Goal: Task Accomplishment & Management: Use online tool/utility

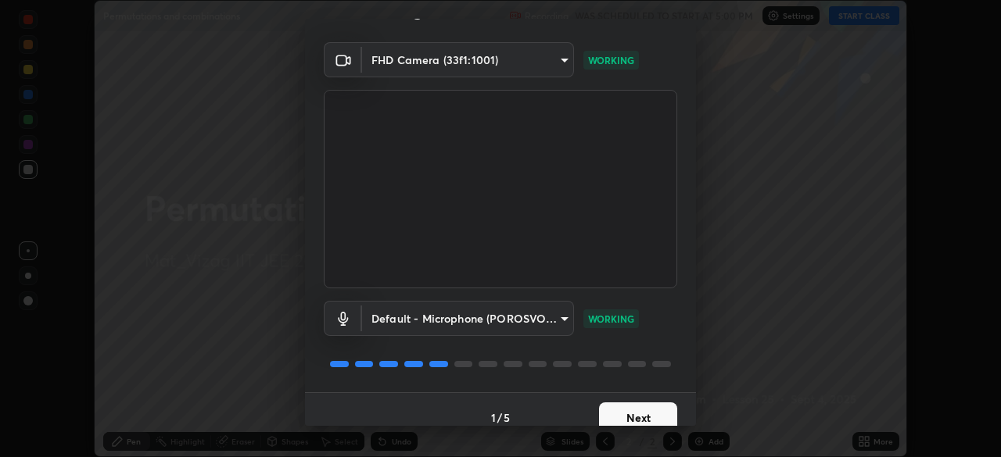
scroll to position [55, 0]
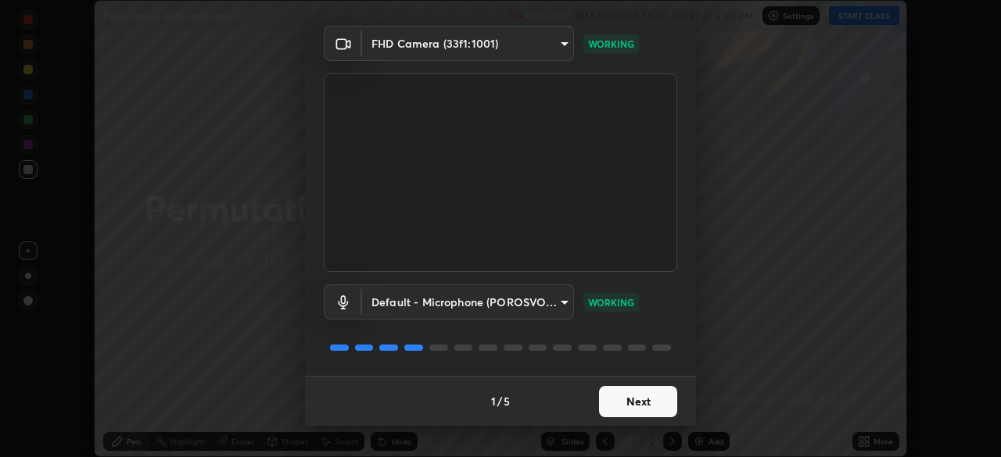
click at [637, 410] on button "Next" at bounding box center [638, 401] width 78 height 31
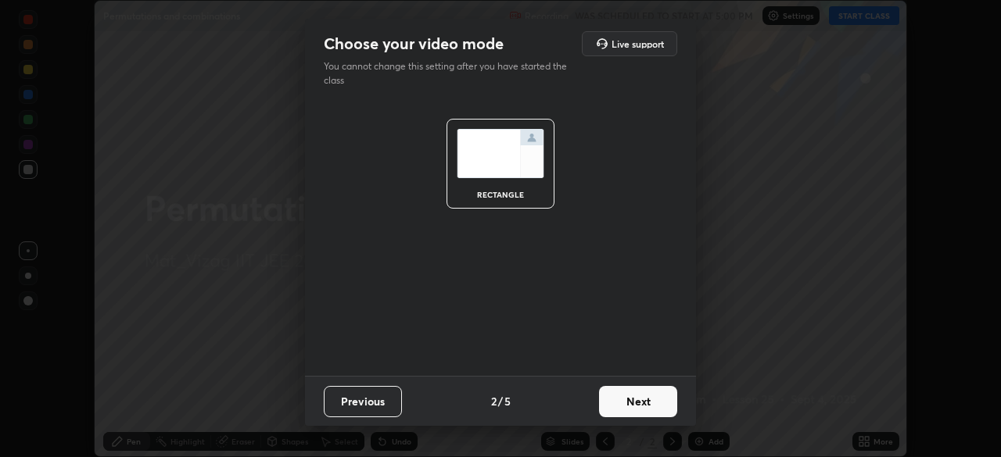
scroll to position [0, 0]
click at [638, 396] on button "Next" at bounding box center [638, 401] width 78 height 31
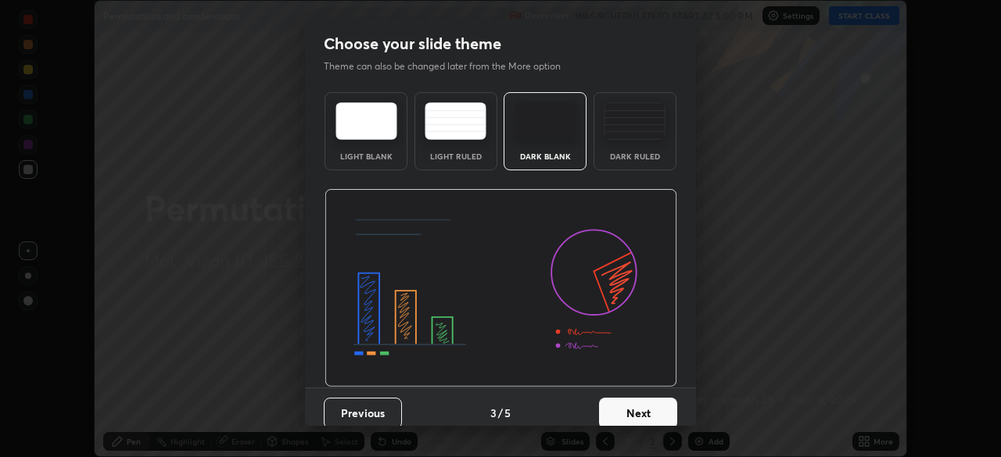
click at [635, 416] on button "Next" at bounding box center [638, 413] width 78 height 31
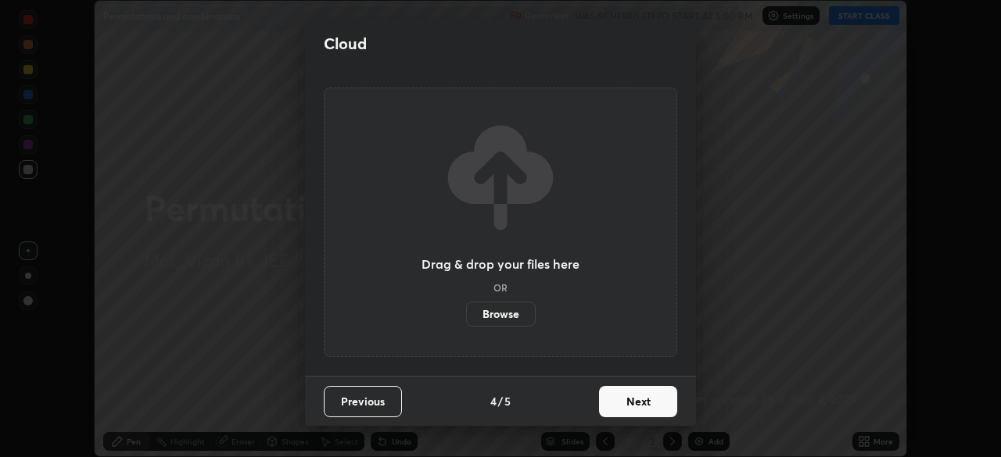
click at [635, 397] on button "Next" at bounding box center [638, 401] width 78 height 31
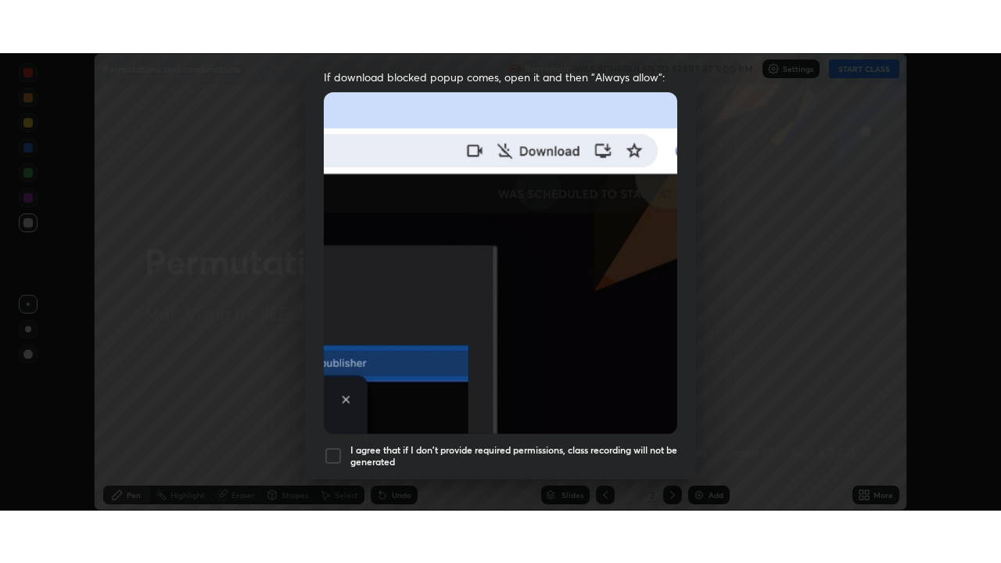
scroll to position [353, 0]
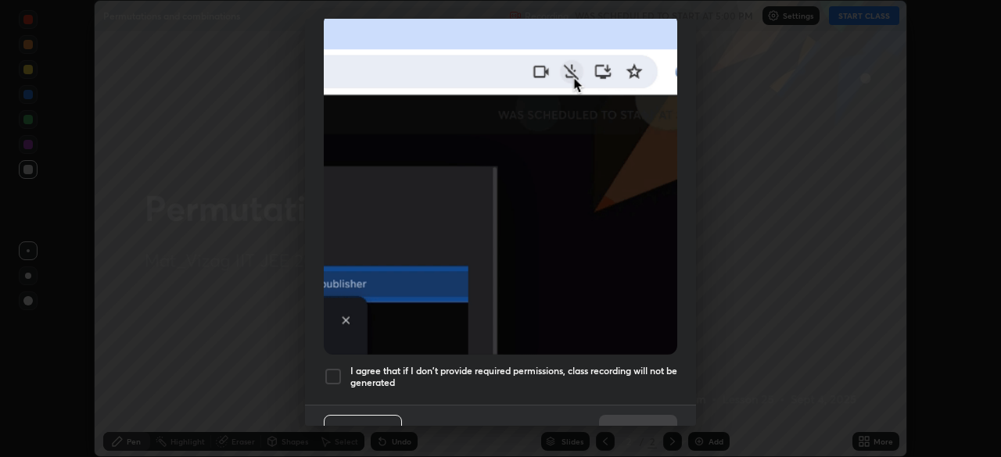
click at [343, 367] on div "I agree that if I don't provide required permissions, class recording will not …" at bounding box center [500, 376] width 353 height 19
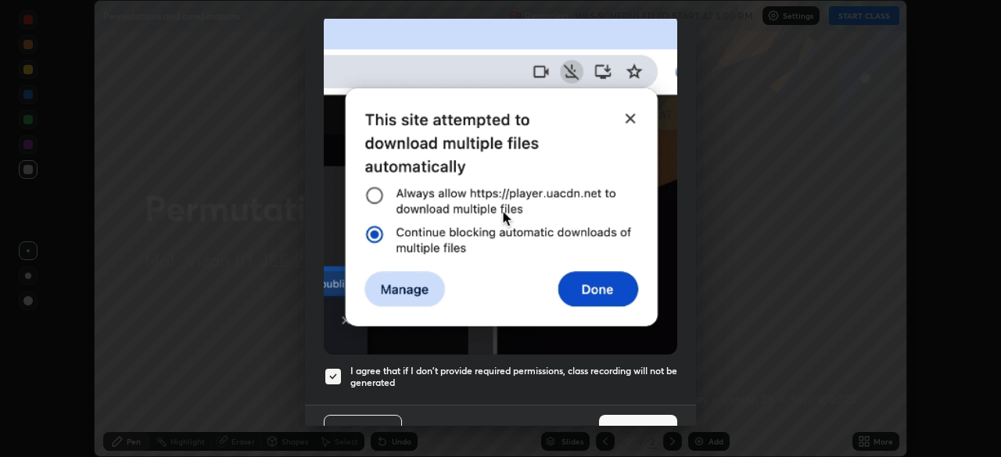
click at [627, 415] on button "Done" at bounding box center [638, 430] width 78 height 31
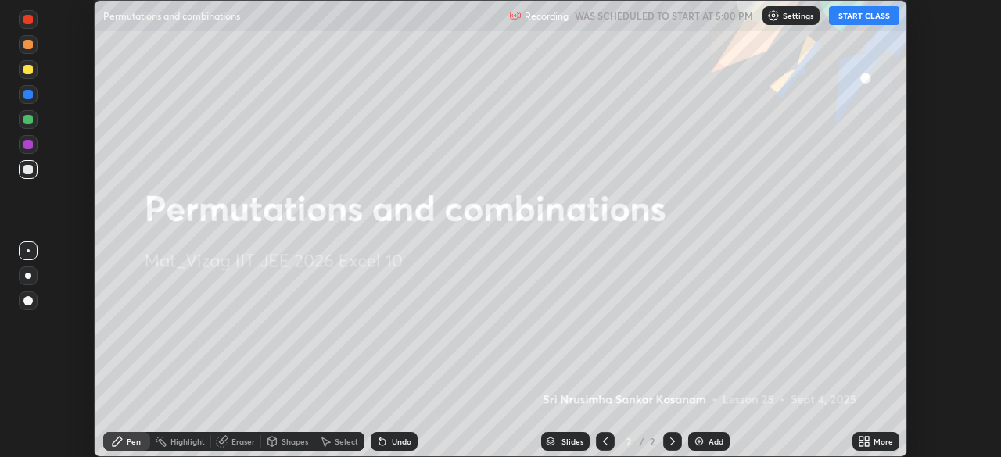
click at [873, 442] on div "More" at bounding box center [883, 442] width 20 height 8
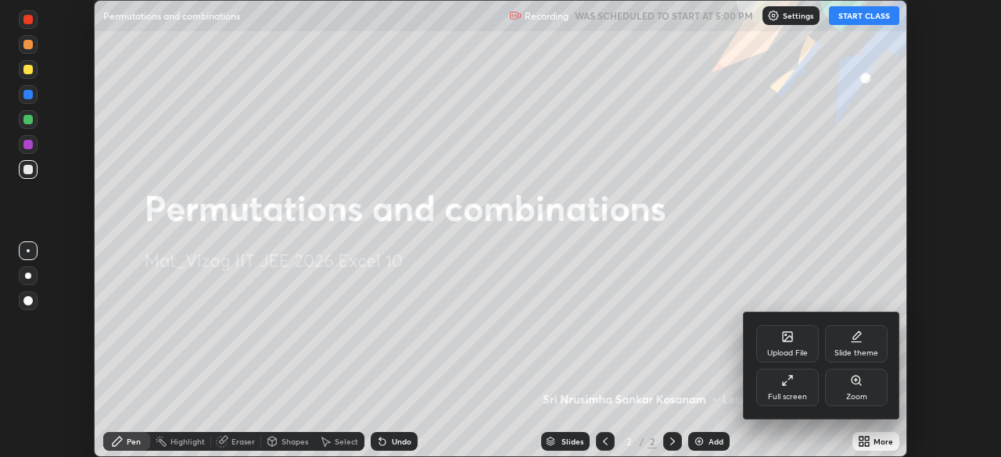
click at [786, 381] on icon at bounding box center [784, 383] width 4 height 4
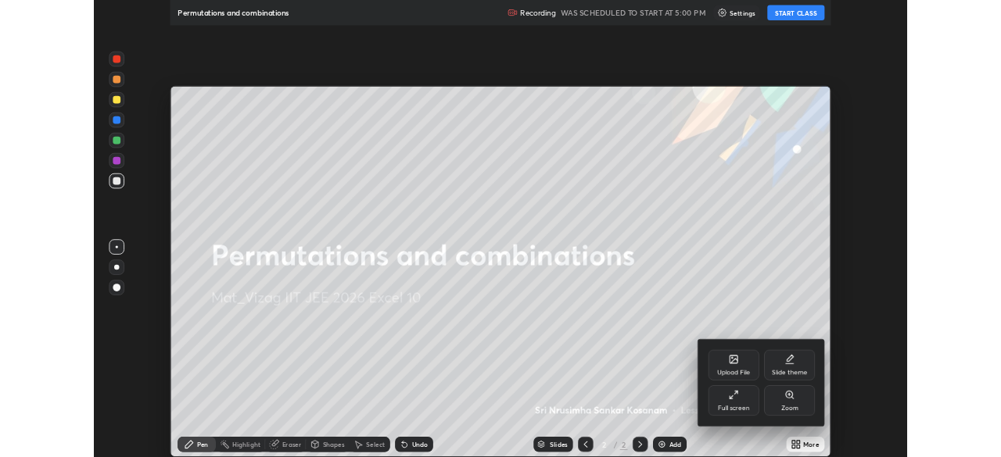
scroll to position [563, 1001]
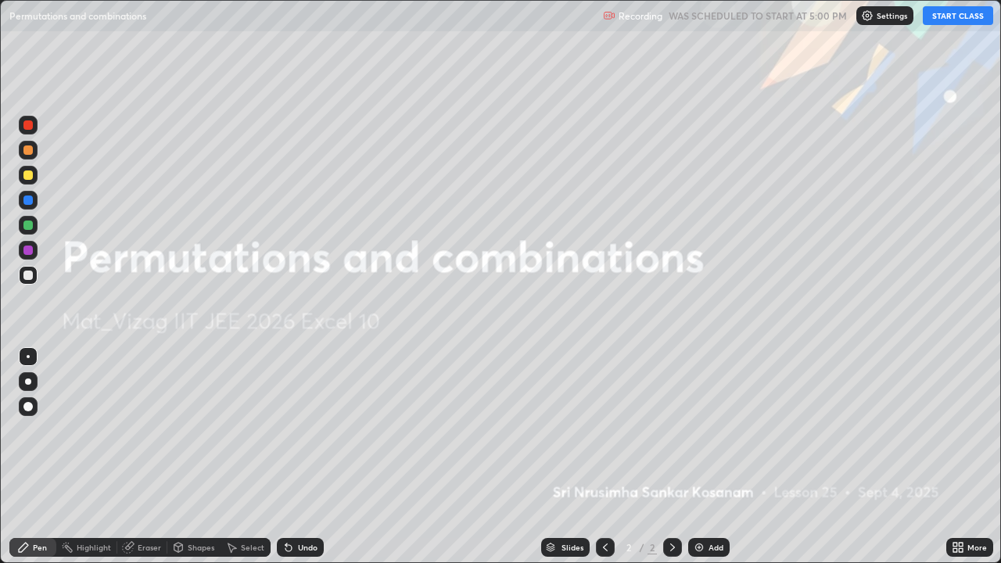
click at [964, 20] on button "START CLASS" at bounding box center [957, 15] width 70 height 19
click at [947, 22] on button "START CLASS" at bounding box center [957, 15] width 70 height 19
click at [948, 14] on button "START CLASS" at bounding box center [957, 15] width 70 height 19
click at [714, 456] on div "Add" at bounding box center [715, 547] width 15 height 8
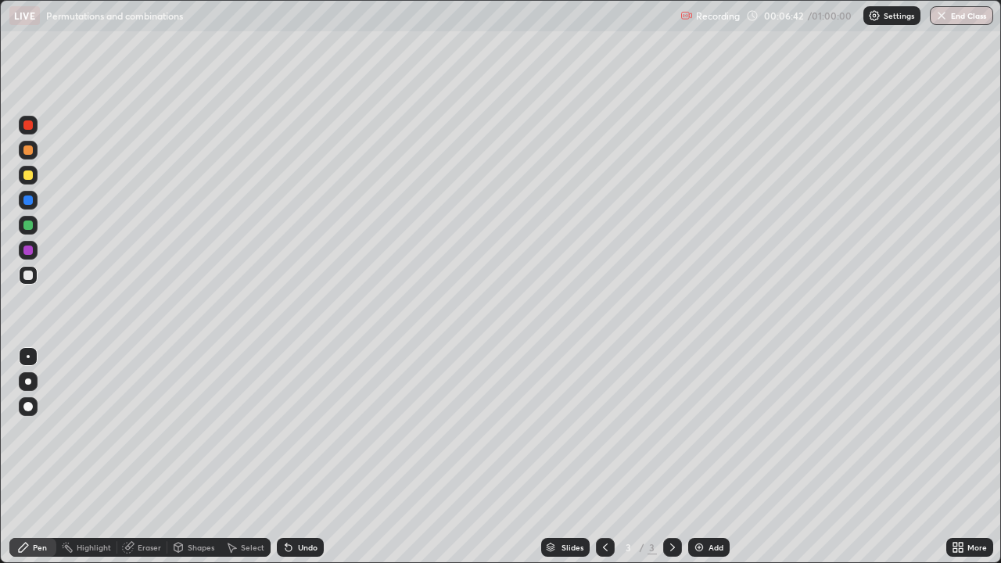
click at [767, 456] on div "Slides 3 / 3 Add" at bounding box center [635, 547] width 622 height 31
click at [703, 456] on img at bounding box center [699, 547] width 13 height 13
click at [304, 456] on div "Undo" at bounding box center [308, 547] width 20 height 8
click at [307, 456] on div "Undo" at bounding box center [308, 547] width 20 height 8
click at [711, 456] on div "Add" at bounding box center [715, 547] width 15 height 8
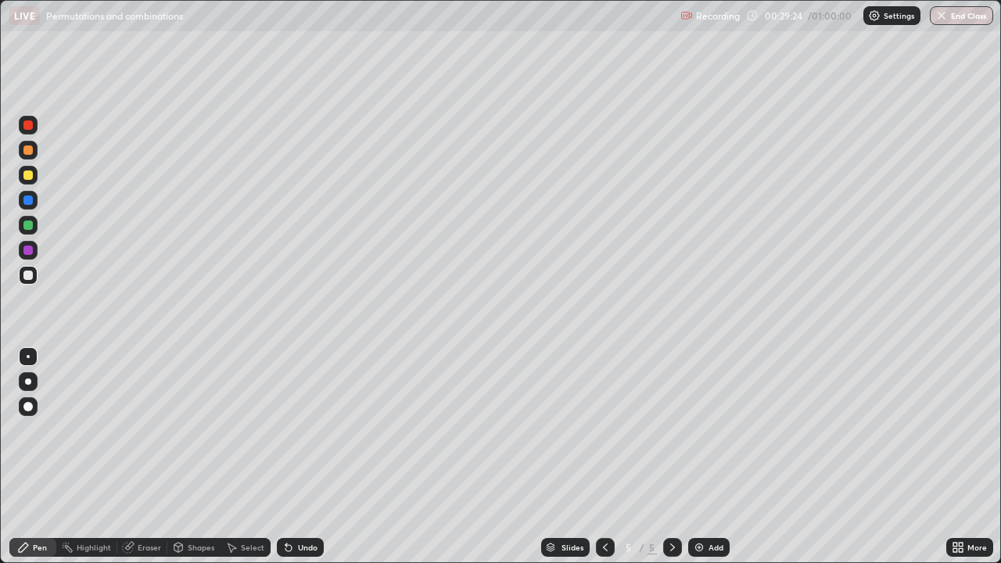
click at [713, 456] on div "Add" at bounding box center [715, 547] width 15 height 8
click at [605, 456] on div at bounding box center [605, 547] width 19 height 19
click at [670, 456] on icon at bounding box center [672, 547] width 13 height 13
click at [702, 456] on img at bounding box center [699, 547] width 13 height 13
click at [603, 456] on div at bounding box center [605, 547] width 19 height 19
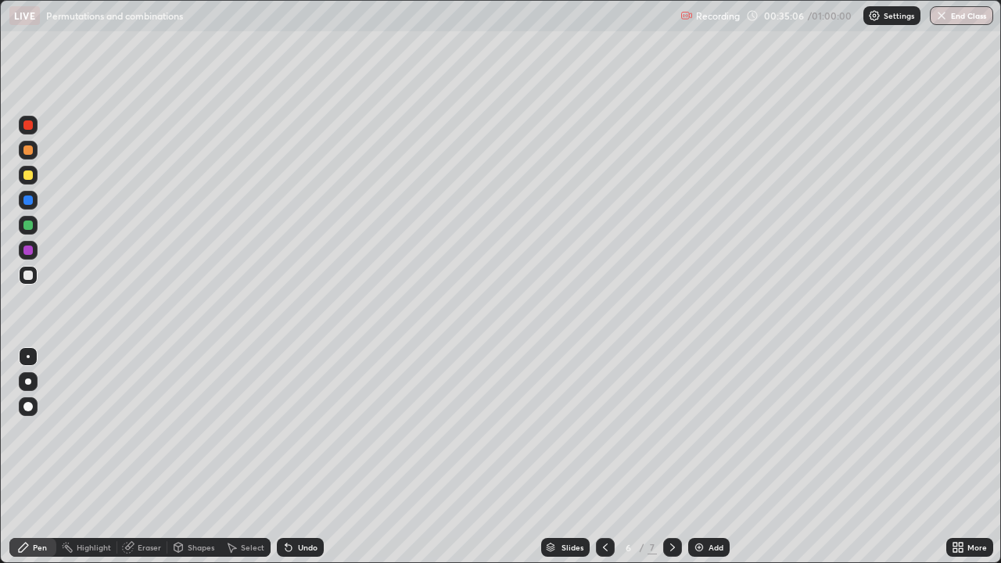
click at [603, 456] on icon at bounding box center [605, 547] width 13 height 13
click at [705, 456] on div "Add" at bounding box center [708, 547] width 41 height 19
click at [703, 456] on img at bounding box center [699, 547] width 13 height 13
click at [702, 456] on img at bounding box center [699, 547] width 13 height 13
click at [711, 456] on div "Add" at bounding box center [715, 547] width 15 height 8
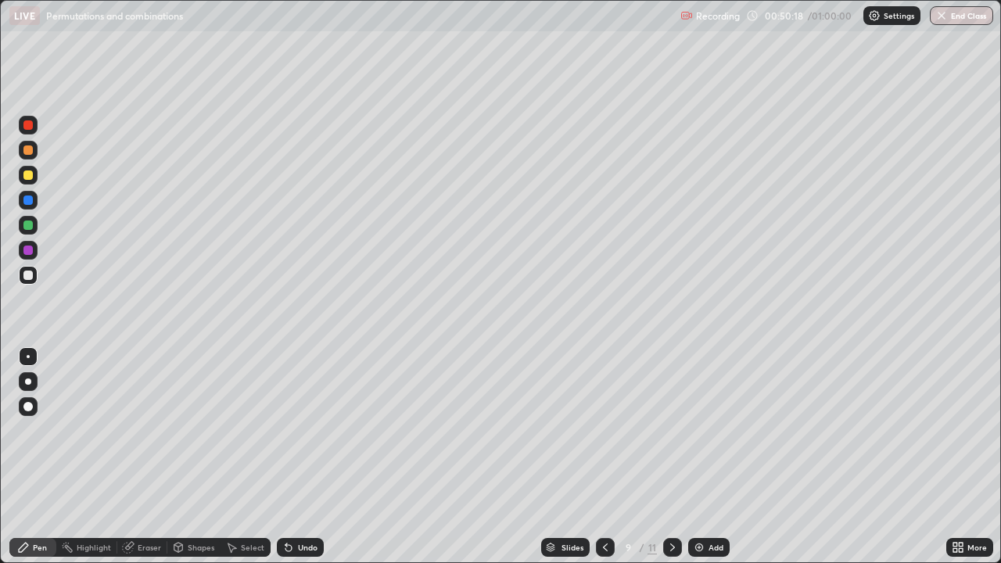
click at [669, 456] on icon at bounding box center [672, 547] width 13 height 13
click at [702, 456] on img at bounding box center [699, 547] width 13 height 13
click at [968, 20] on button "End Class" at bounding box center [962, 15] width 62 height 19
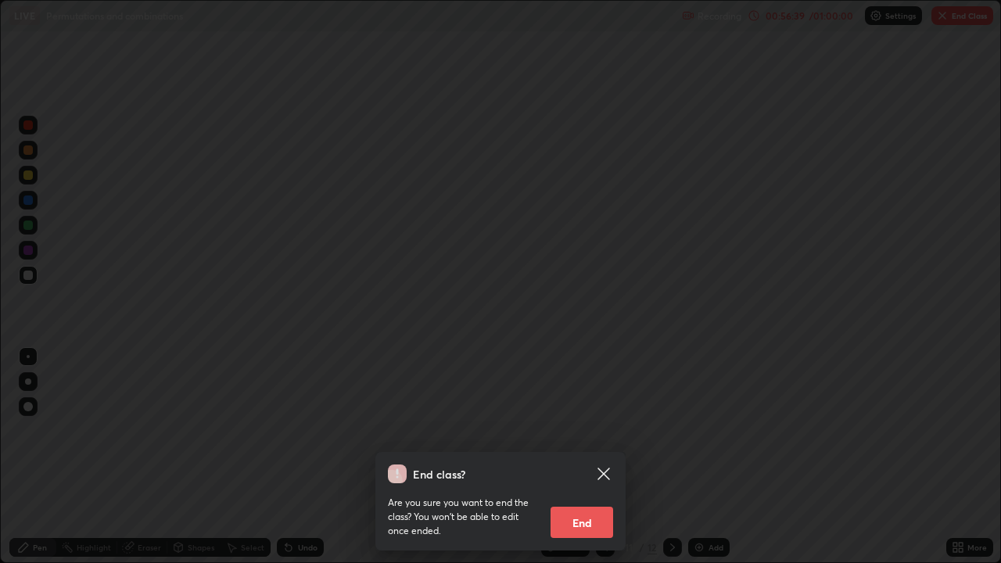
click at [567, 456] on button "End" at bounding box center [581, 522] width 63 height 31
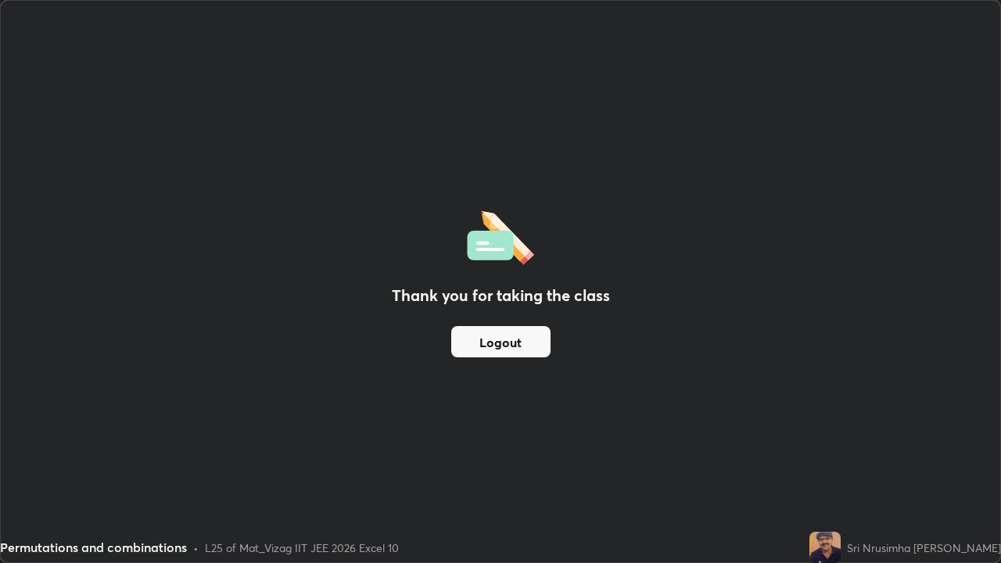
click at [510, 328] on button "Logout" at bounding box center [500, 341] width 99 height 31
click at [514, 331] on button "Logout" at bounding box center [500, 341] width 99 height 31
click at [507, 342] on button "Logout" at bounding box center [500, 341] width 99 height 31
click at [527, 347] on button "Logout" at bounding box center [500, 341] width 99 height 31
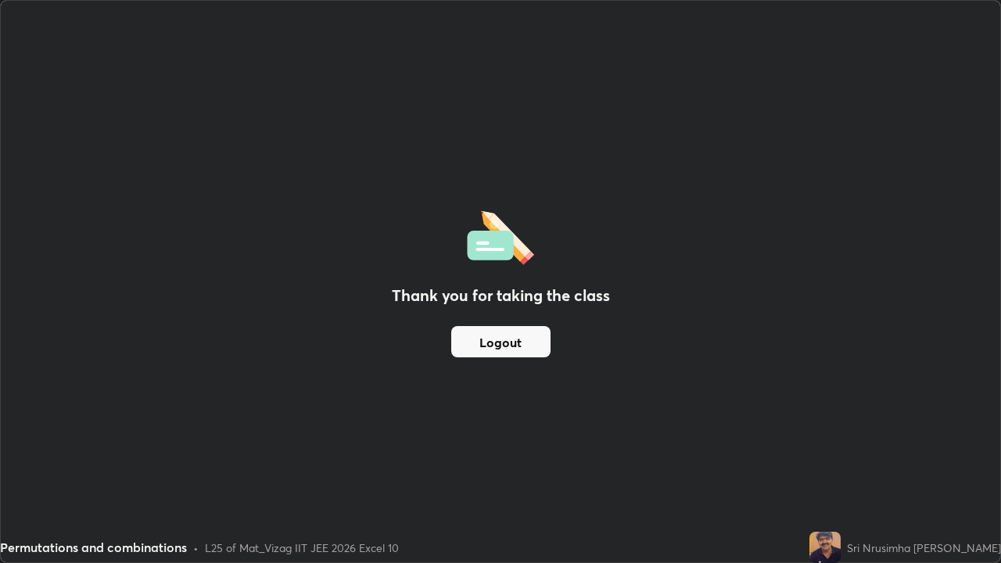
click at [531, 347] on button "Logout" at bounding box center [500, 341] width 99 height 31
click at [529, 356] on button "Logout" at bounding box center [500, 341] width 99 height 31
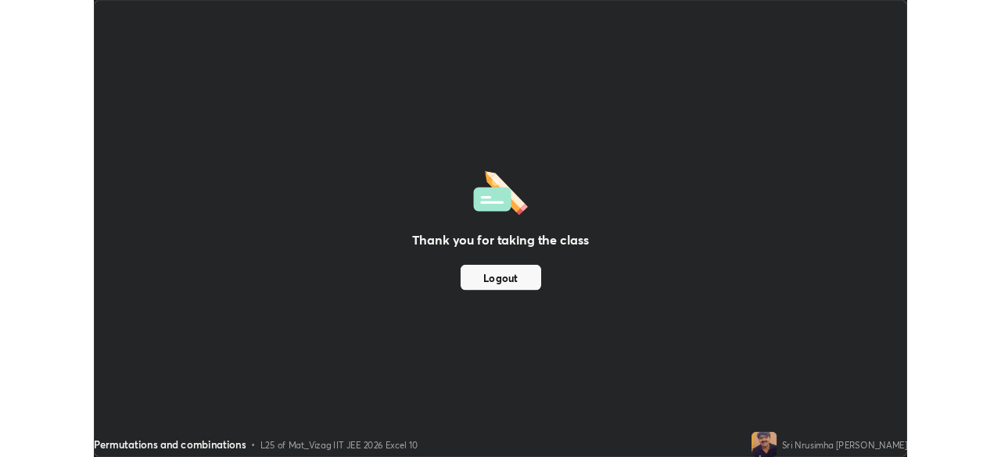
scroll to position [77707, 77164]
